Goal: Navigation & Orientation: Find specific page/section

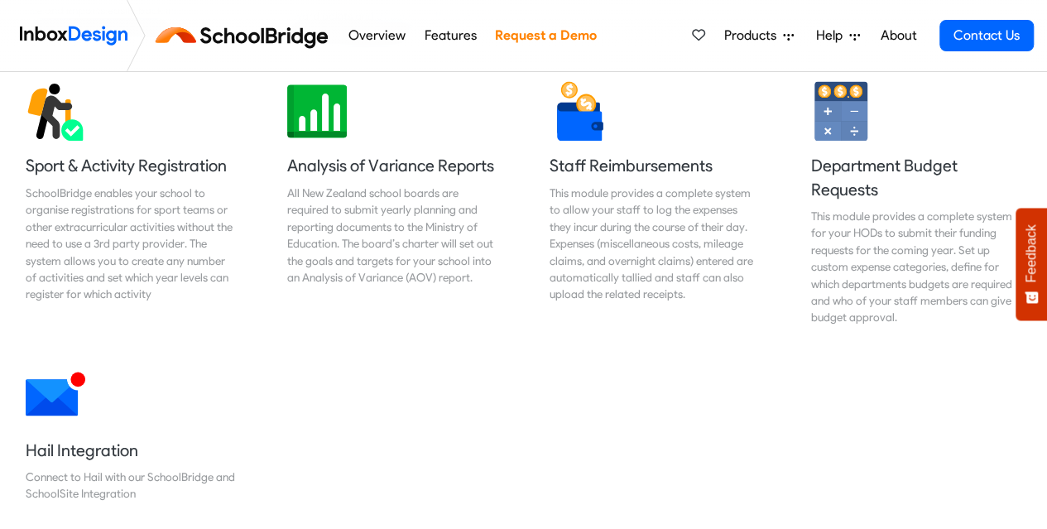
scroll to position [1390, 0]
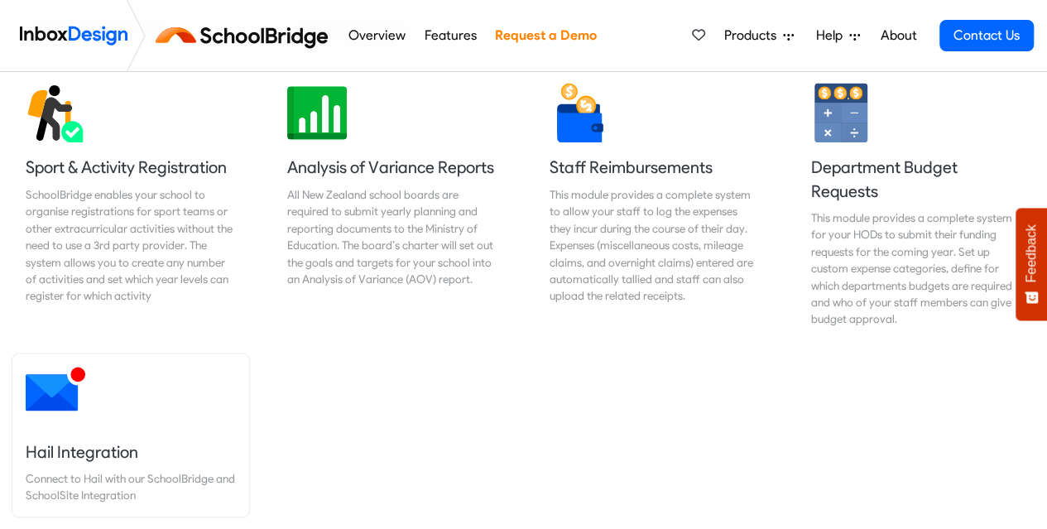
click at [119, 439] on h5 "Hail Integration" at bounding box center [131, 450] width 210 height 23
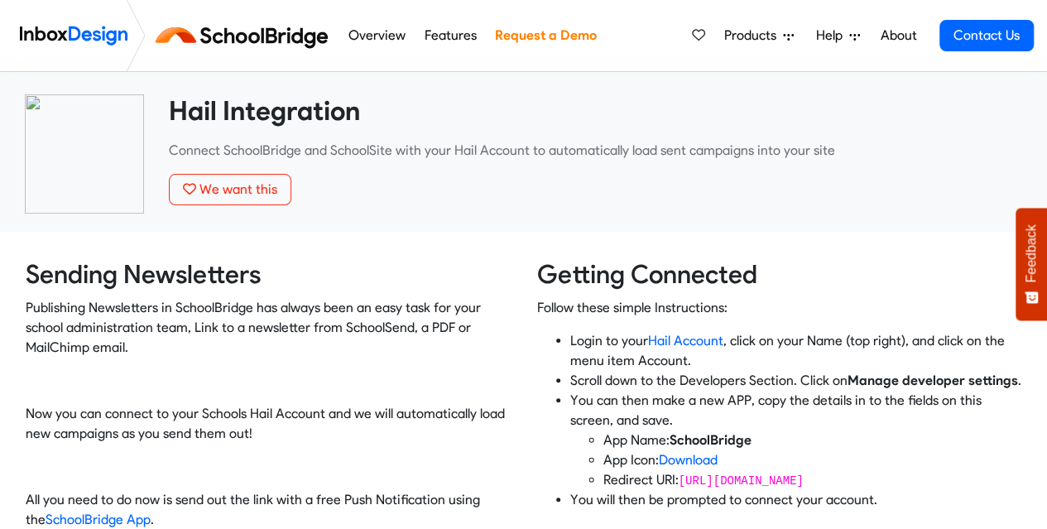
scroll to position [16, 0]
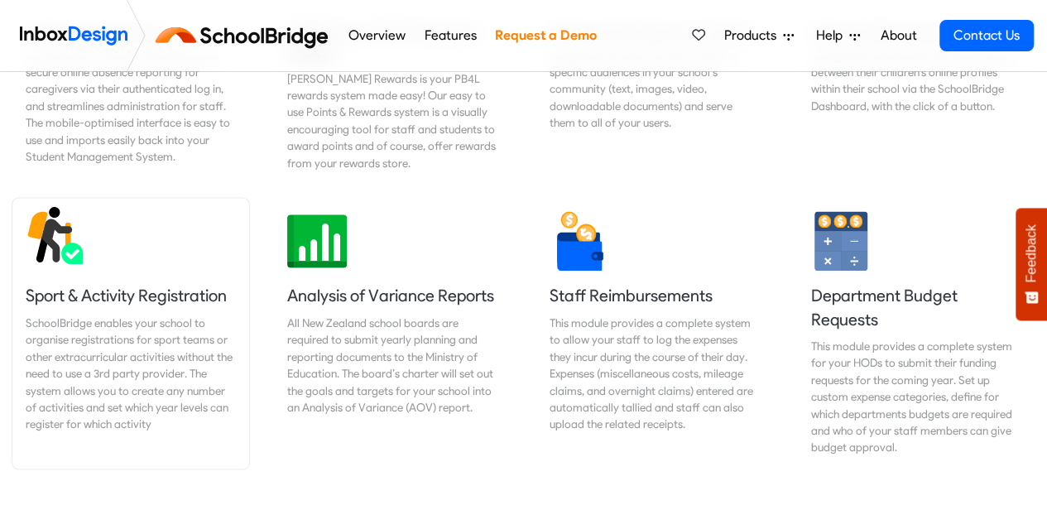
scroll to position [1263, 0]
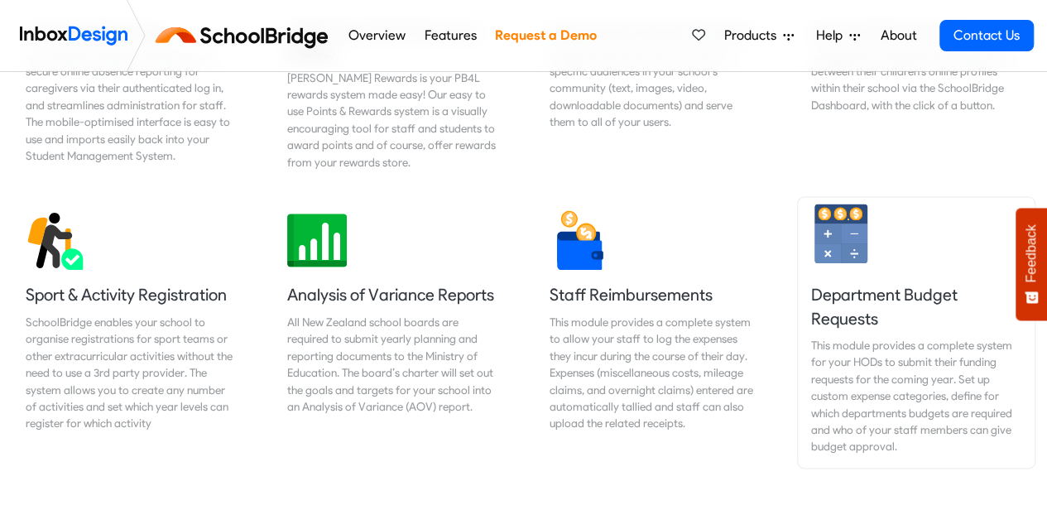
click at [842, 294] on h5 "Department Budget Requests" at bounding box center [916, 306] width 210 height 46
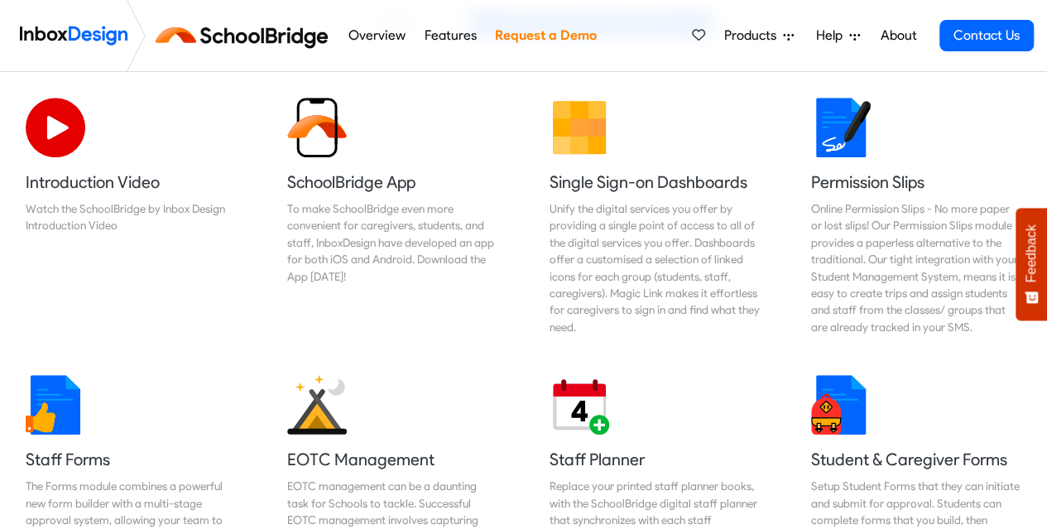
scroll to position [530, 0]
